Goal: Information Seeking & Learning: Learn about a topic

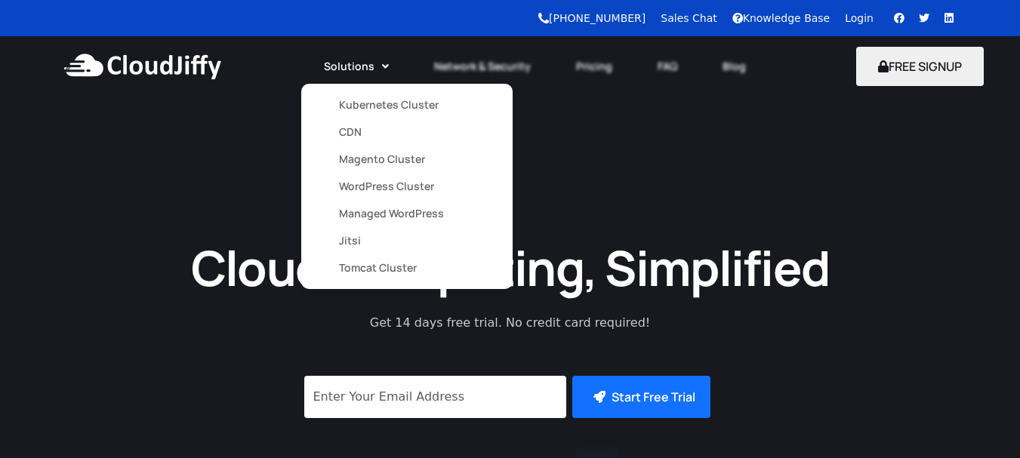
click at [359, 108] on link "Kubernetes Cluster" at bounding box center [407, 104] width 136 height 27
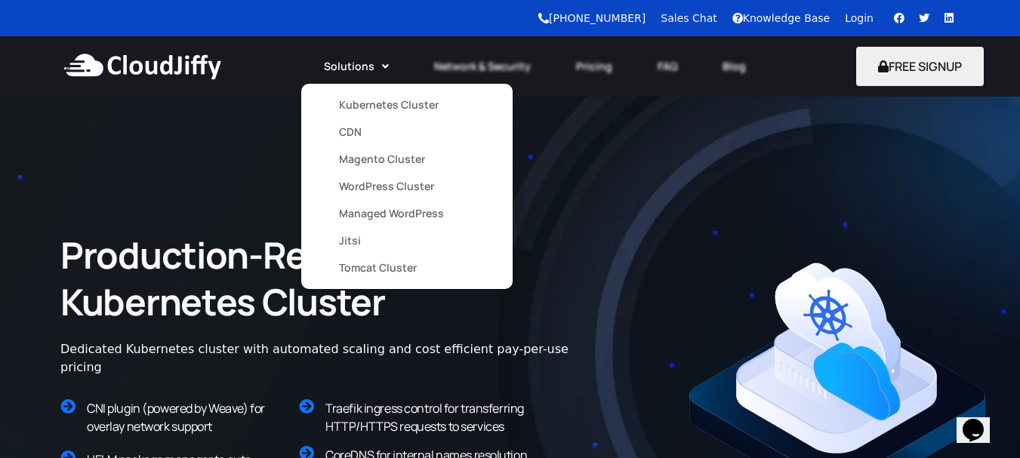
click at [346, 129] on link "CDN" at bounding box center [407, 132] width 136 height 27
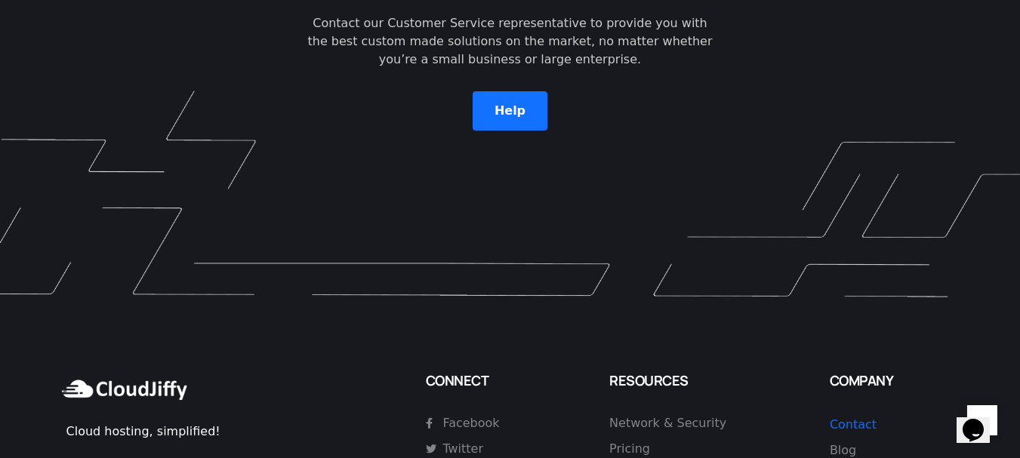
scroll to position [4065, 0]
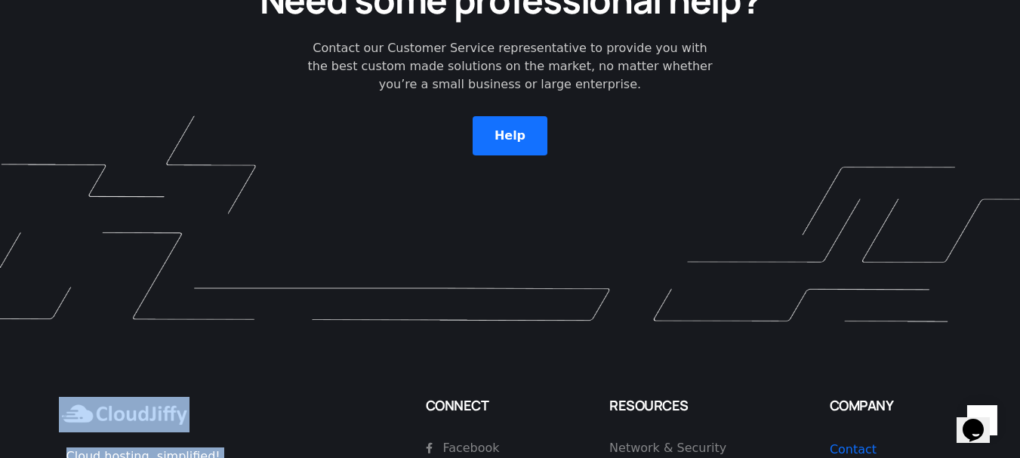
drag, startPoint x: 485, startPoint y: 251, endPoint x: 402, endPoint y: 279, distance: 87.9
click at [429, 326] on div "What Our Customers Say We’ve helped hundreds of clients with custom cloud solut…" at bounding box center [510, 33] width 1020 height 1353
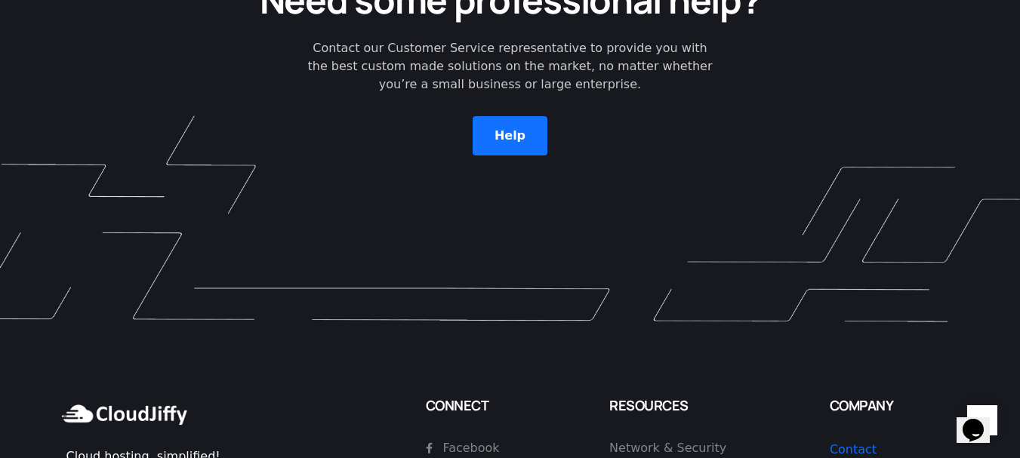
click at [376, 247] on div "Need some professional help? Contact our Customer Service representative to pro…" at bounding box center [510, 111] width 1020 height 435
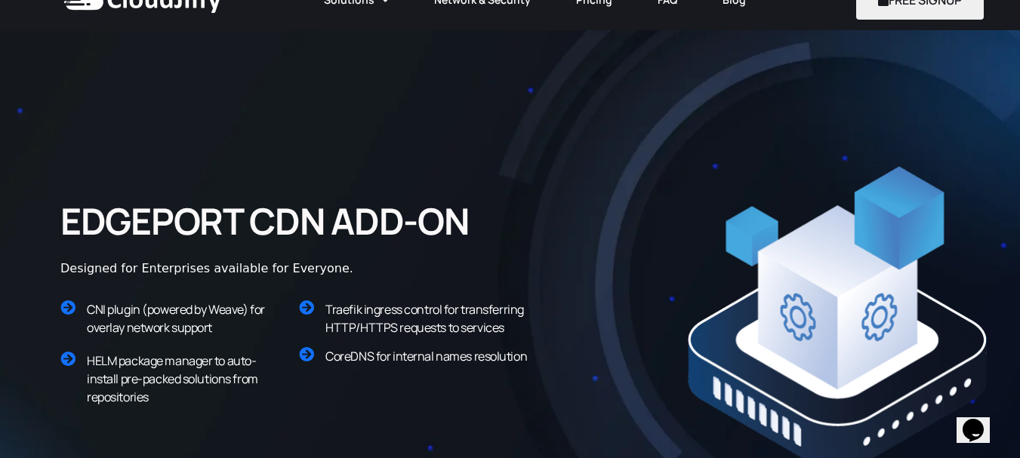
scroll to position [0, 0]
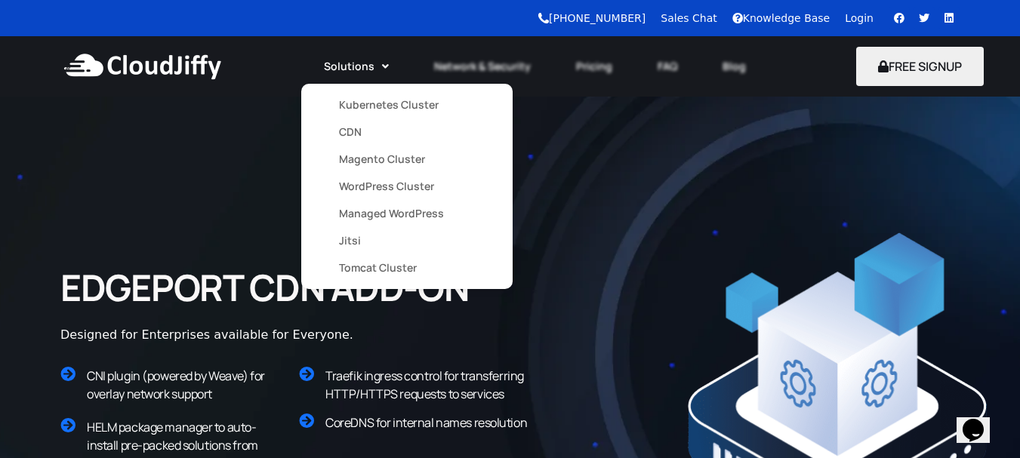
click at [345, 155] on link "Magento Cluster" at bounding box center [407, 159] width 136 height 27
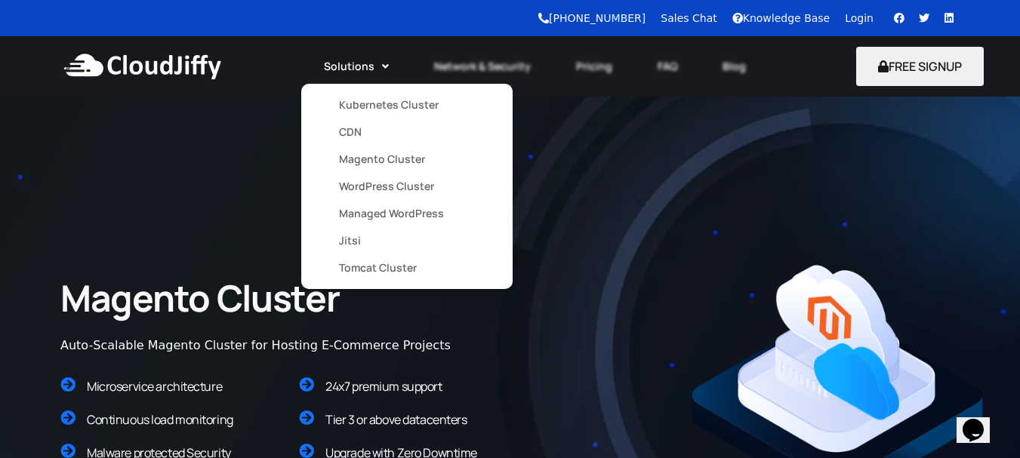
click at [388, 193] on link "WordPress Cluster" at bounding box center [407, 186] width 136 height 27
